Goal: Transaction & Acquisition: Book appointment/travel/reservation

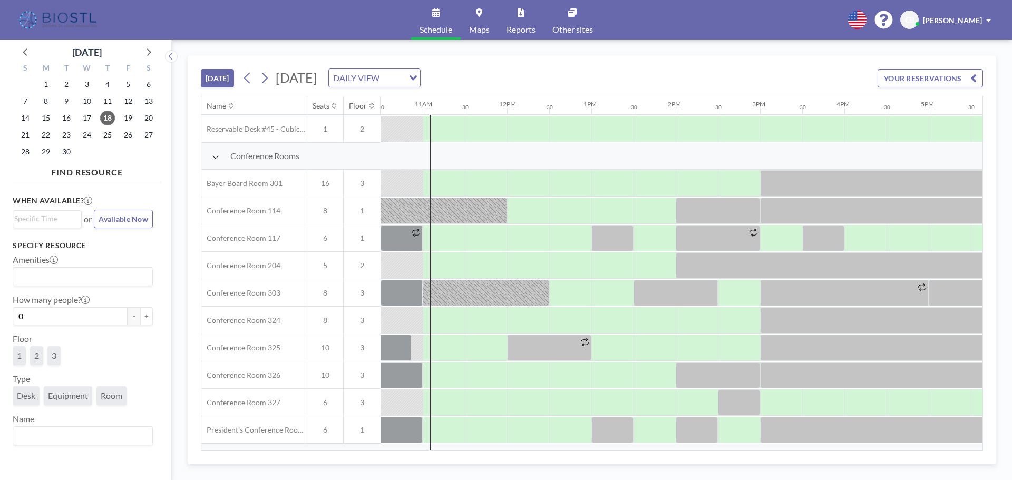
scroll to position [281, 885]
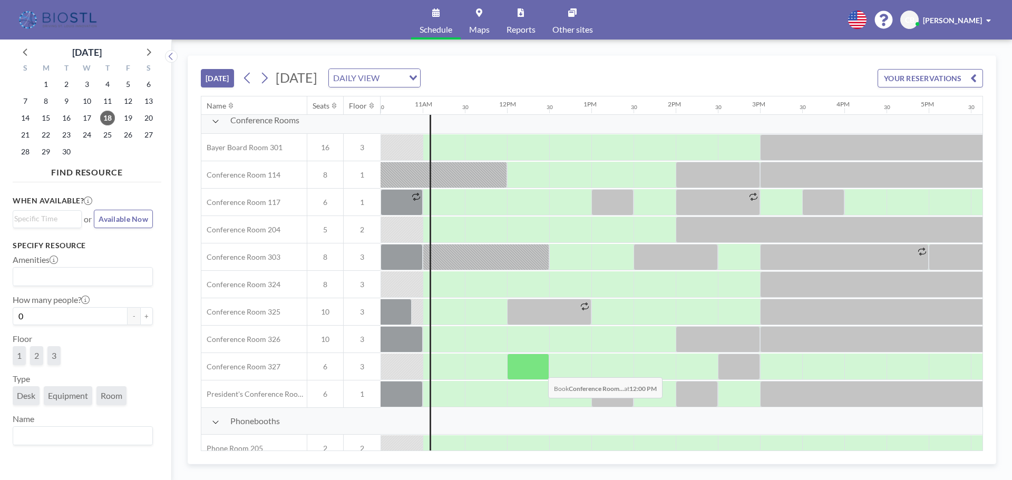
click at [540, 369] on div at bounding box center [528, 367] width 42 height 26
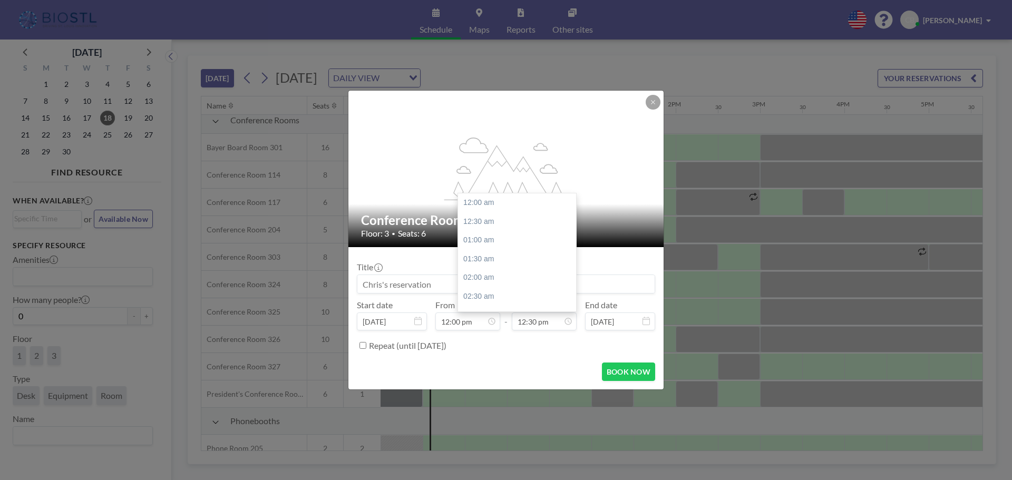
scroll to position [469, 0]
click at [555, 325] on input "12:30 pm" at bounding box center [544, 321] width 65 height 18
click at [480, 219] on div "01:00 pm" at bounding box center [519, 221] width 123 height 19
type input "01:00 pm"
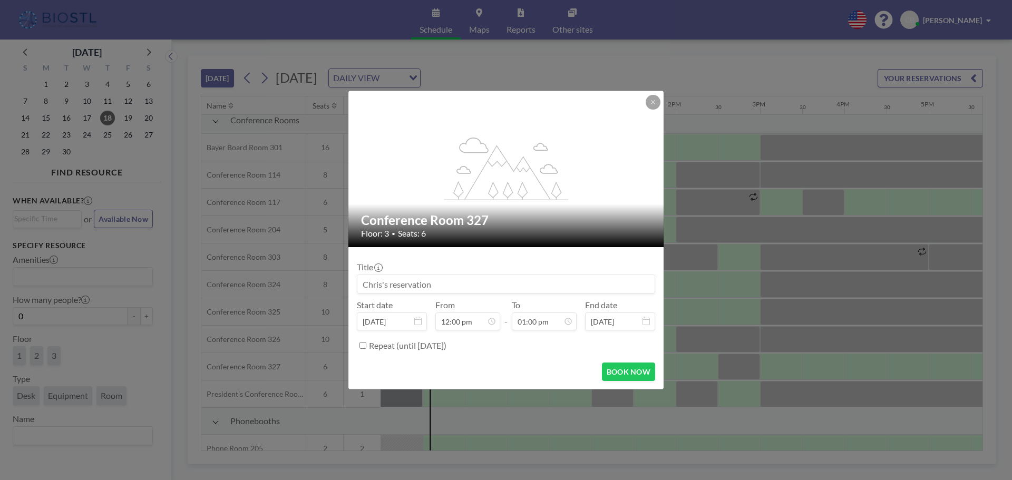
scroll to position [487, 0]
click at [492, 285] on input at bounding box center [505, 284] width 297 height 18
type input "CTx"
click at [626, 382] on form "Title CTx Start date [DATE] From 12:00 pm - To 01:00 pm End date [DATE] Repeat …" at bounding box center [505, 318] width 315 height 142
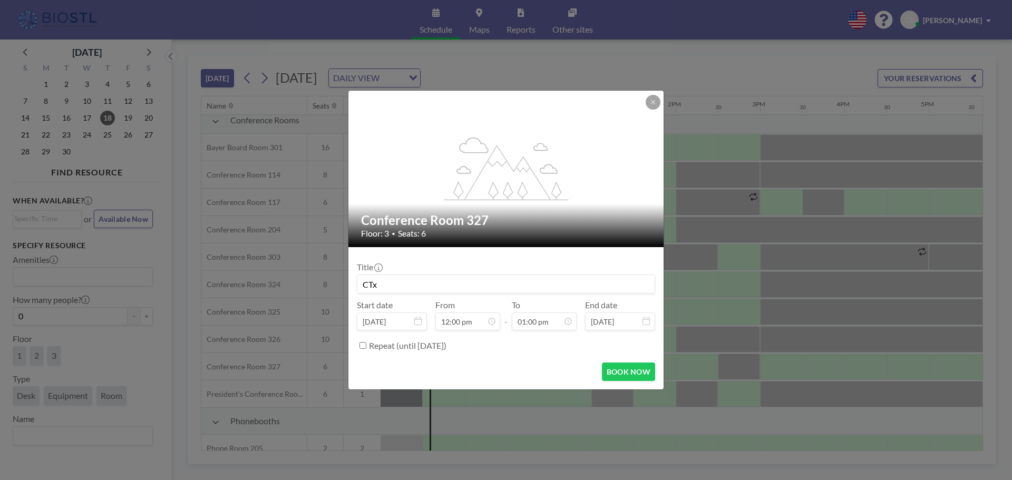
click at [622, 370] on button "BOOK NOW" at bounding box center [628, 372] width 53 height 18
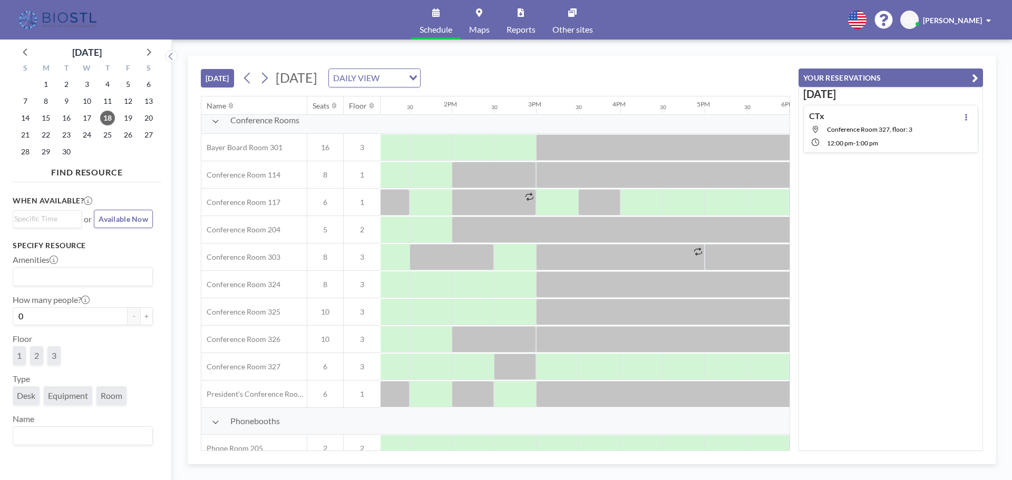
scroll to position [281, 1111]
click at [550, 367] on div at bounding box center [555, 367] width 42 height 26
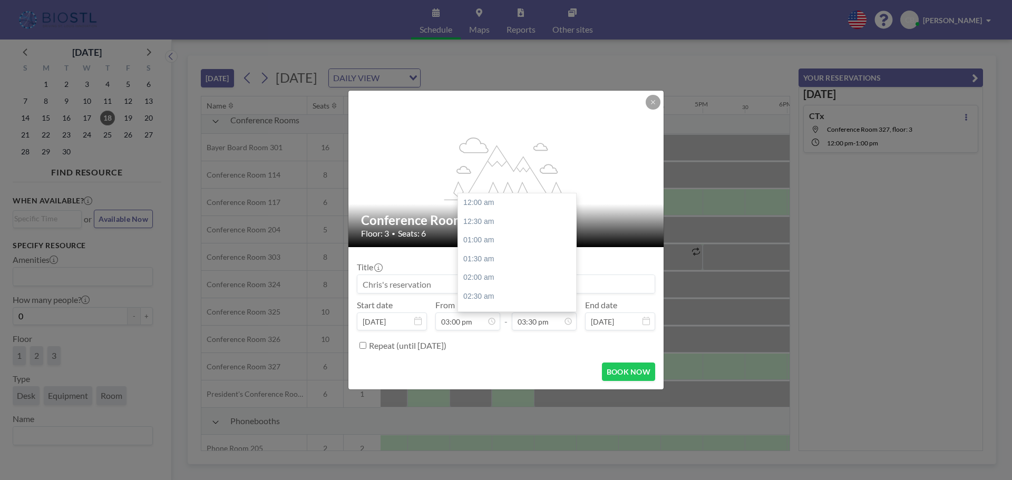
scroll to position [581, 0]
click at [503, 238] on div "04:30 pm" at bounding box center [519, 240] width 123 height 19
type input "04:30 pm"
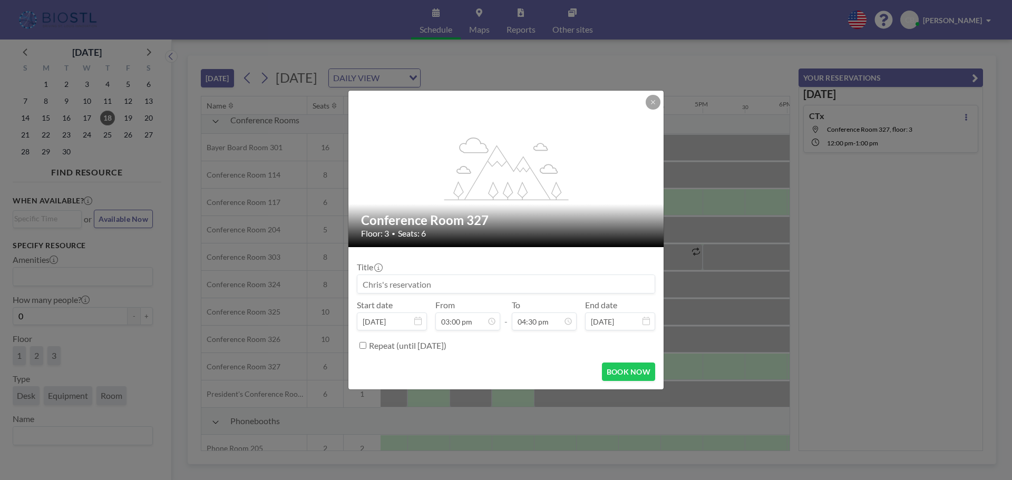
click at [459, 280] on input at bounding box center [505, 284] width 297 height 18
type input "CTx"
click at [625, 365] on button "BOOK NOW" at bounding box center [628, 372] width 53 height 18
